Goal: Find specific page/section: Find specific page/section

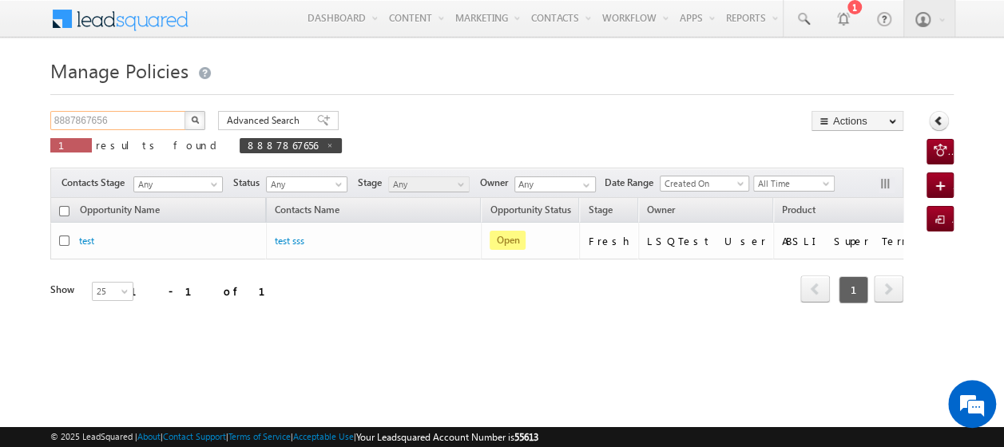
click at [126, 123] on input "8887867656" at bounding box center [118, 120] width 137 height 19
type input "8"
paste input "8887435676"
type input "8887435676"
click at [185, 111] on button "button" at bounding box center [195, 120] width 21 height 19
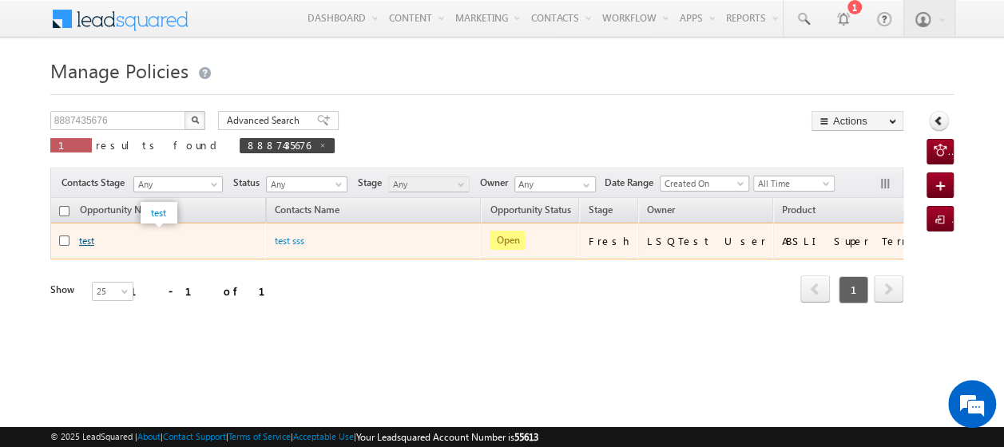
click at [89, 241] on link "test" at bounding box center [86, 241] width 15 height 12
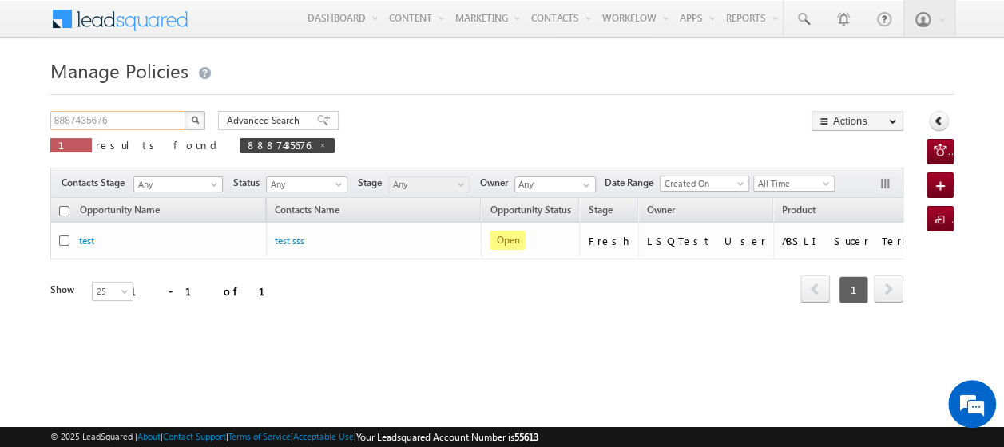
click at [131, 121] on input "8887435676" at bounding box center [118, 120] width 137 height 19
type input "8"
paste input "9954566778"
type input "9954566778"
click at [185, 111] on button "button" at bounding box center [195, 120] width 21 height 19
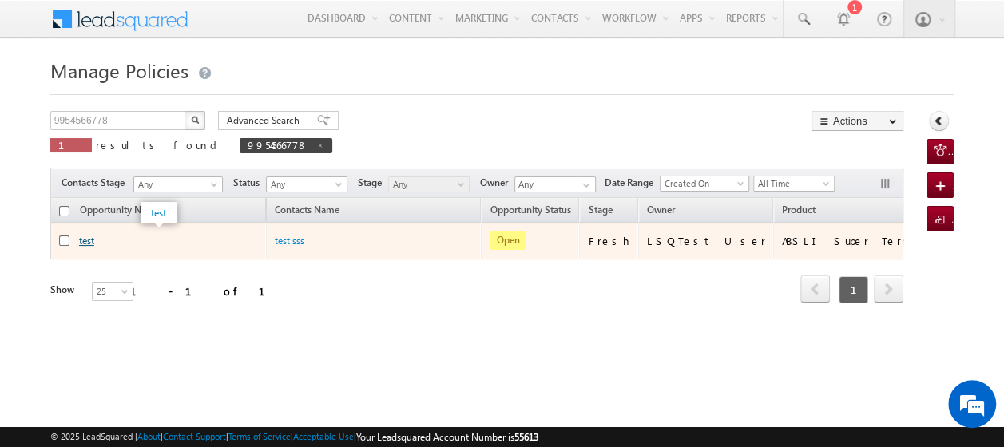
click at [86, 240] on link "test" at bounding box center [86, 241] width 15 height 12
